Goal: Task Accomplishment & Management: Manage account settings

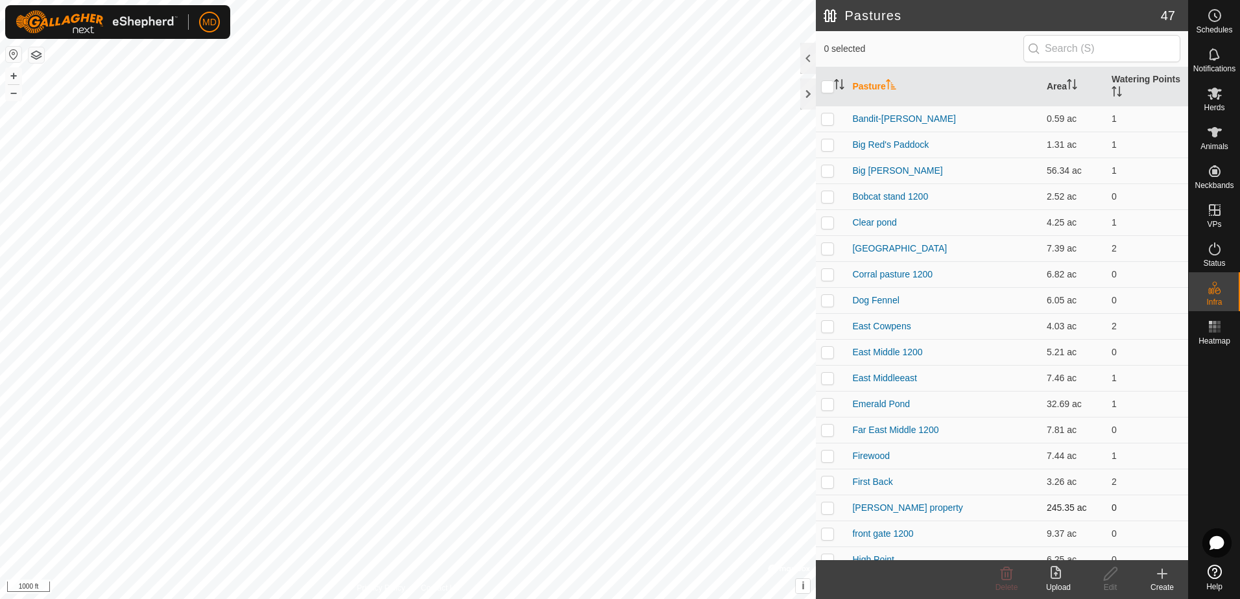
click at [826, 510] on p-checkbox at bounding box center [827, 508] width 13 height 10
checkbox input "true"
click at [12, 75] on button "+" at bounding box center [14, 76] width 16 height 16
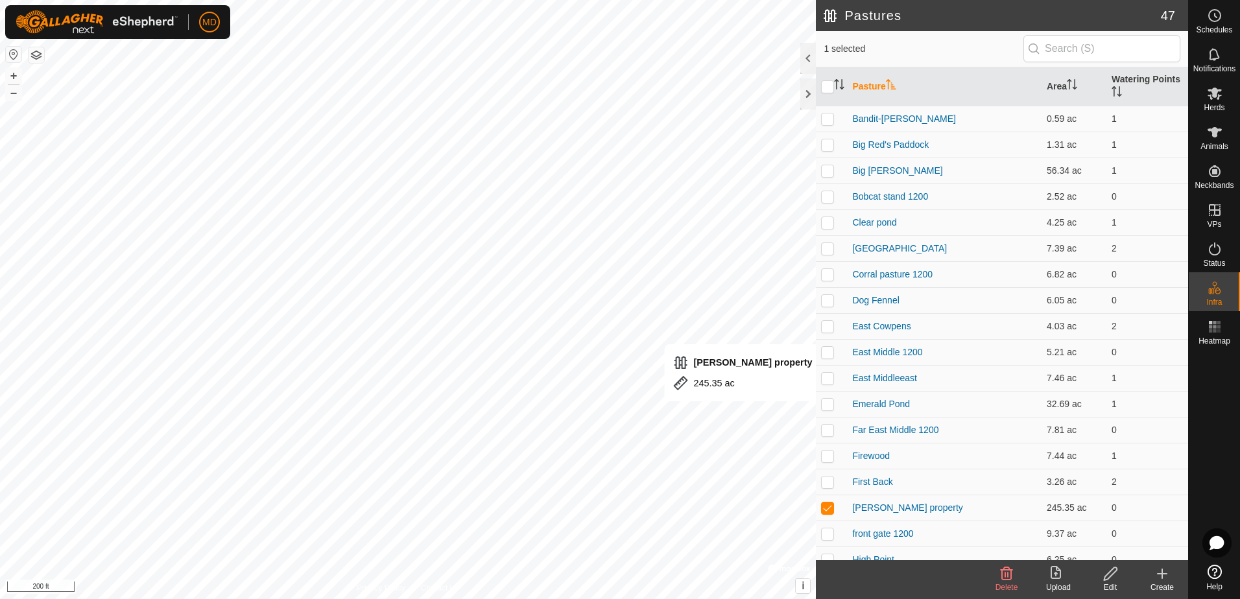
click at [1112, 575] on icon at bounding box center [1110, 573] width 13 height 13
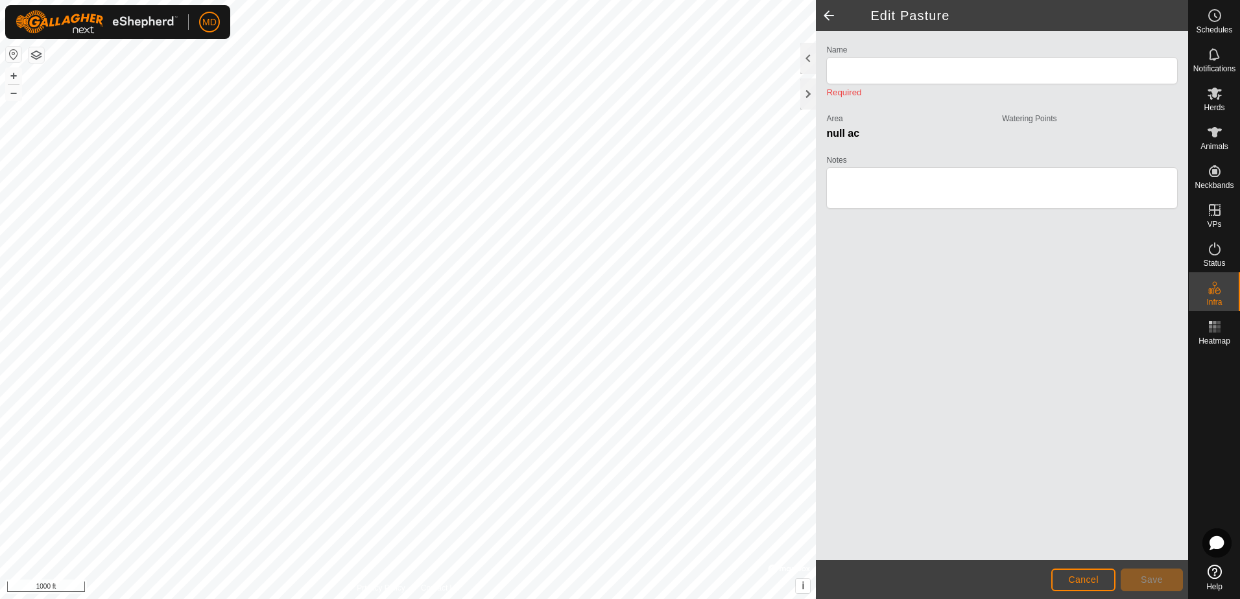
type input "[PERSON_NAME] property"
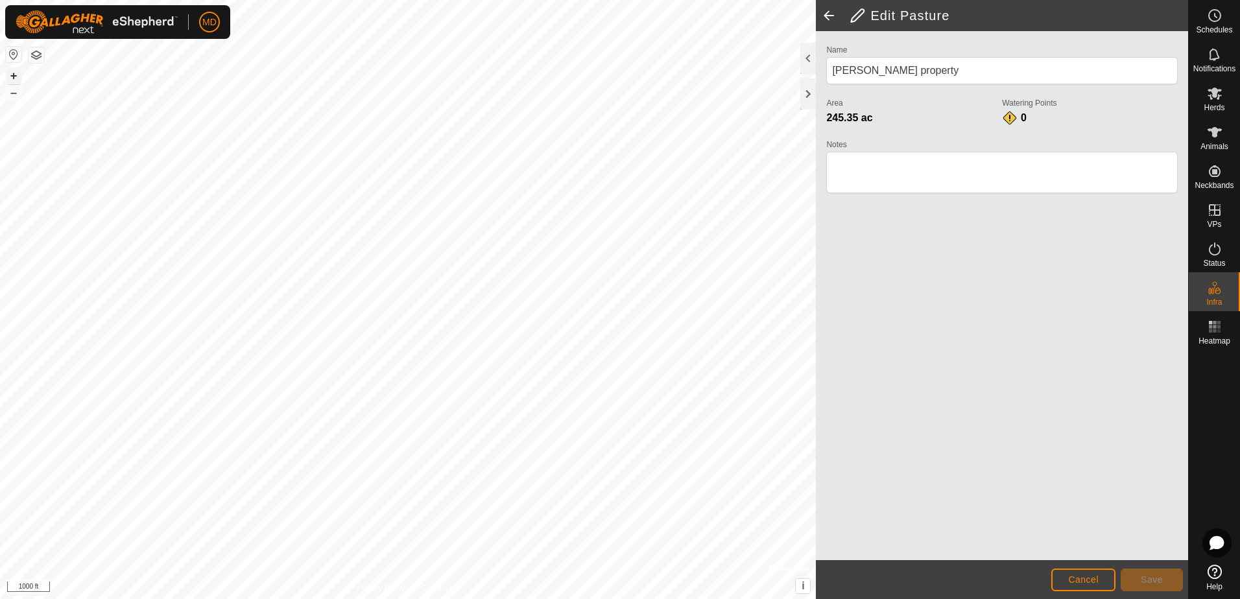
click at [8, 73] on button "+" at bounding box center [14, 76] width 16 height 16
click at [1204, 599] on html "MD Schedules Notifications Herds Animals Neckbands VPs Status Infra Heatmap Hel…" at bounding box center [620, 299] width 1240 height 599
click at [976, 581] on div "Privacy Policy Contact Us + – ⇧ i © Mapbox , © OpenStreetMap , Improve this map…" at bounding box center [594, 299] width 1188 height 599
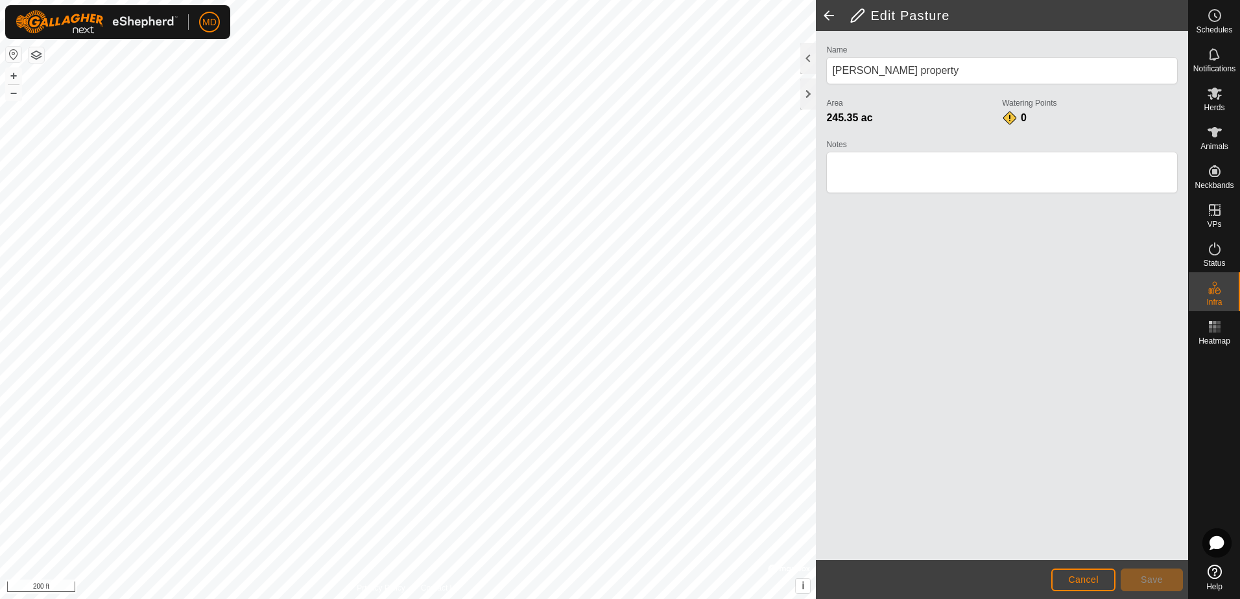
click at [910, 599] on html "MD Schedules Notifications Herds Animals Neckbands VPs Status Infra Heatmap Hel…" at bounding box center [620, 299] width 1240 height 599
